Goal: Transaction & Acquisition: Purchase product/service

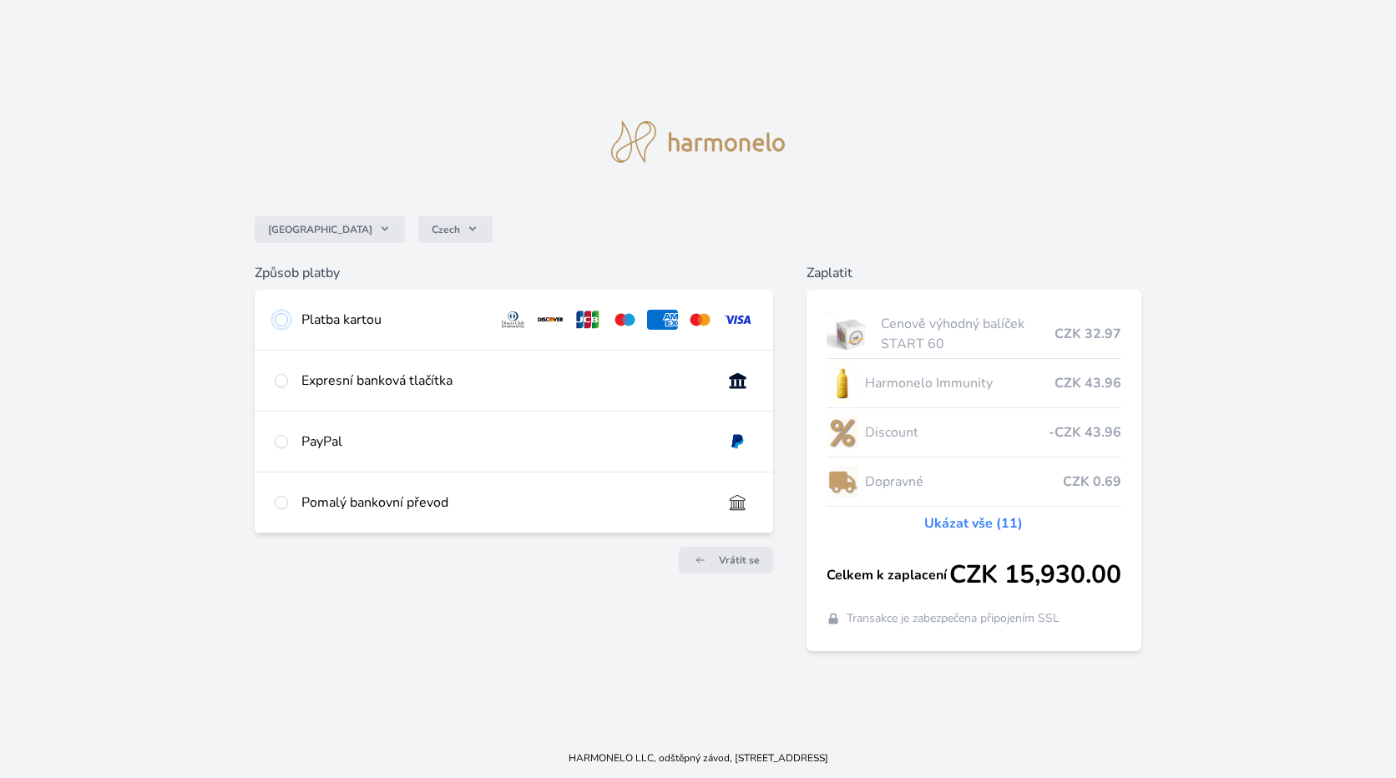
click at [283, 321] on input "radio" at bounding box center [281, 319] width 13 height 13
radio input "true"
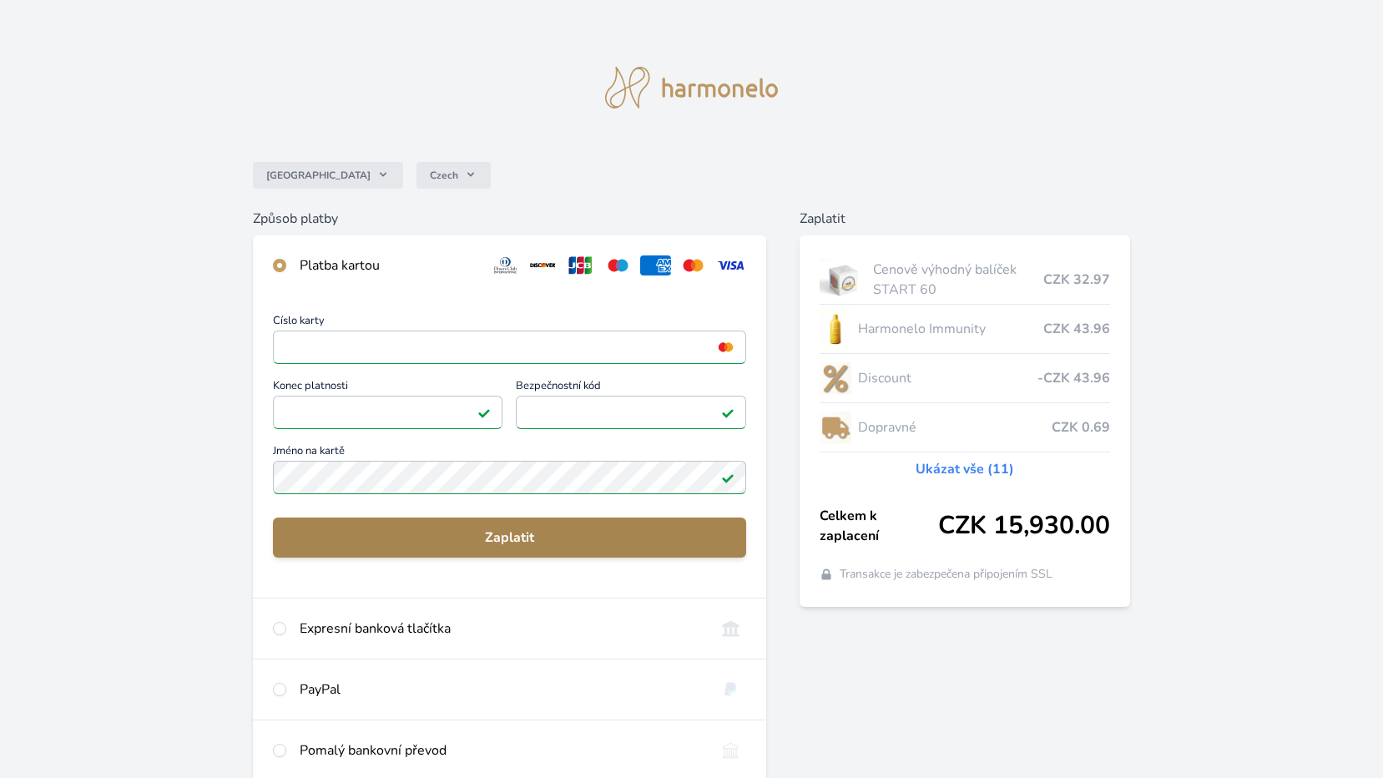
click at [501, 539] on span "Zaplatit" at bounding box center [509, 538] width 447 height 20
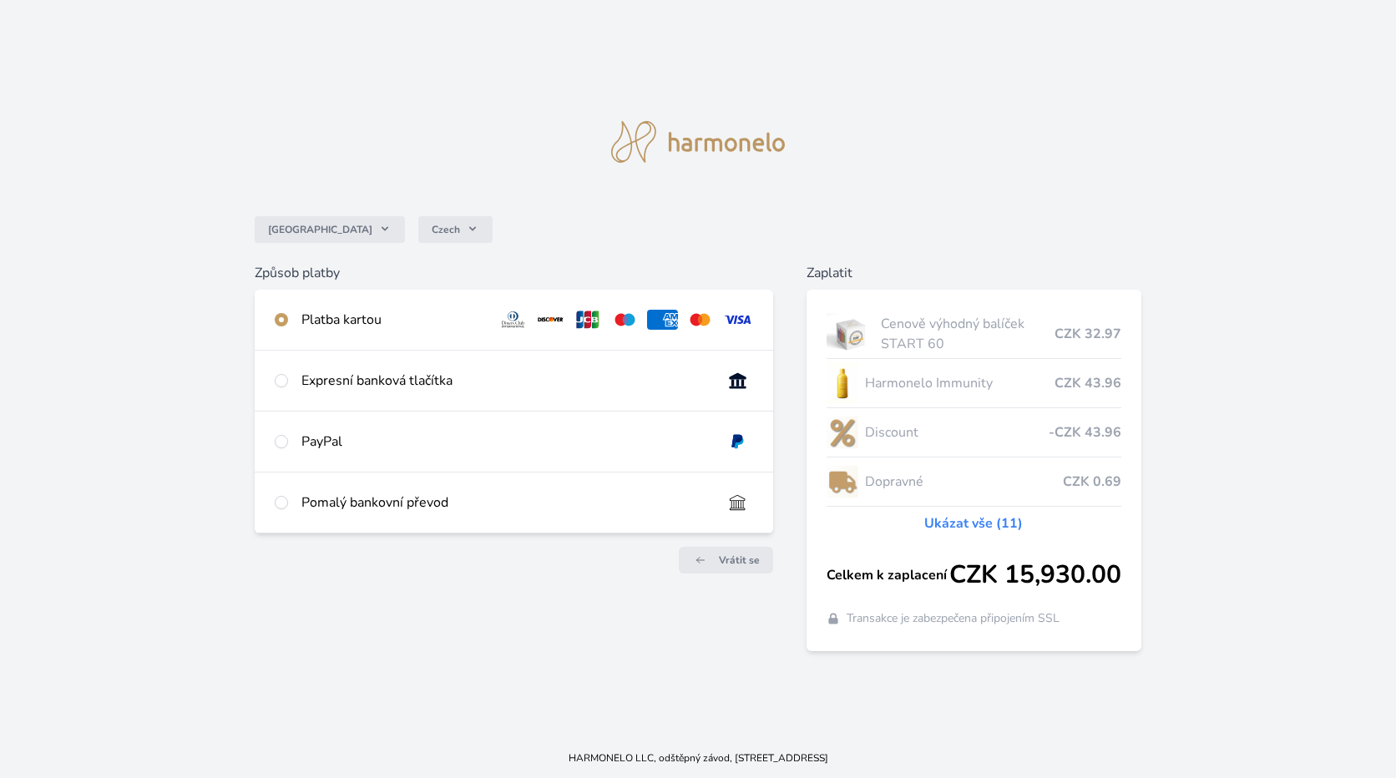
click at [996, 67] on div "Česko Czech Způsob platby Platba kartou Číslo karty <p>Your browser does not su…" at bounding box center [698, 369] width 1396 height 738
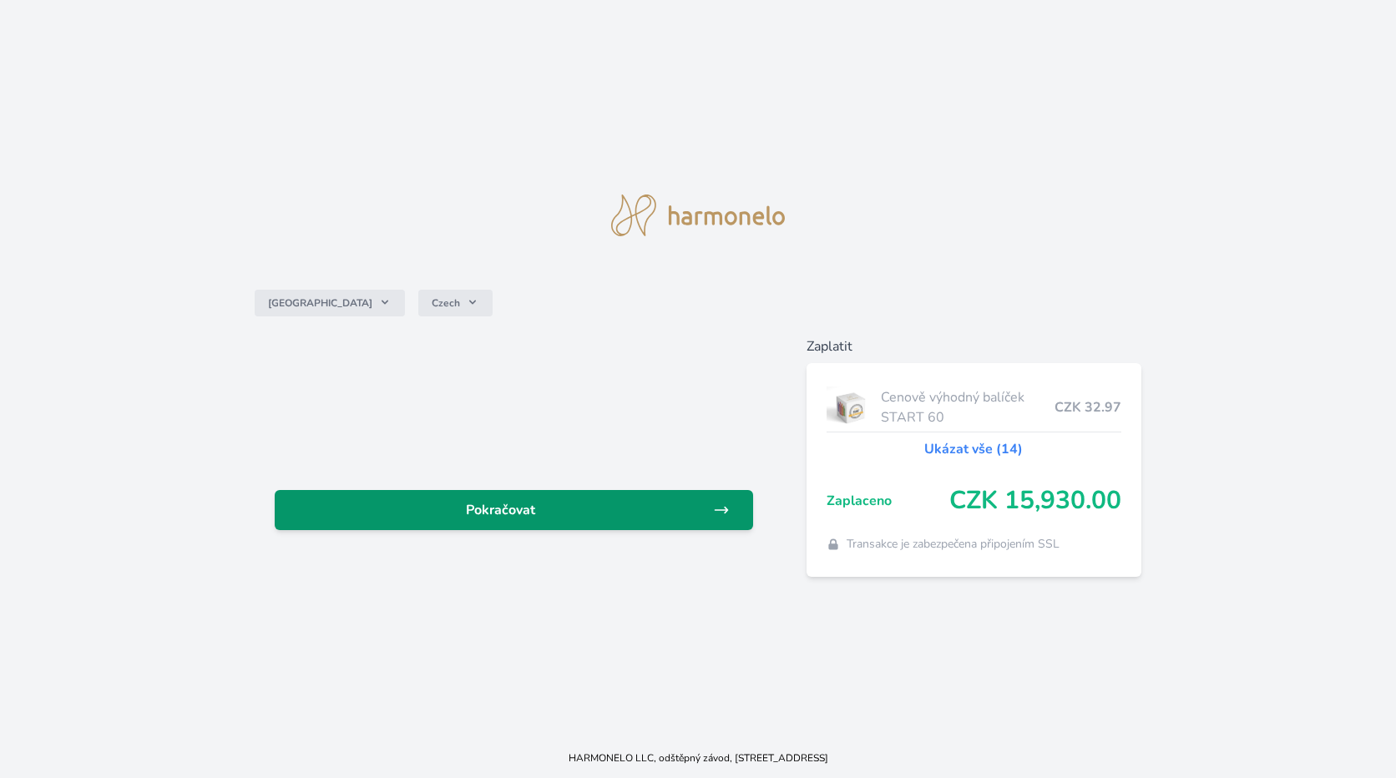
click at [497, 505] on span "Pokračovat" at bounding box center [500, 510] width 425 height 20
